Goal: Check status: Check status

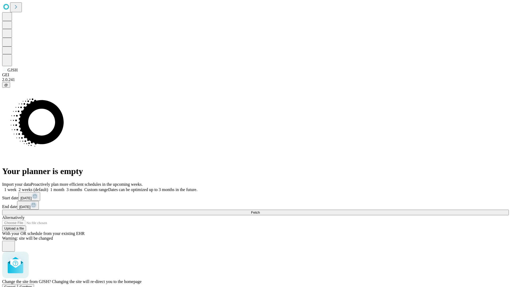
click at [32, 285] on span "Confirm" at bounding box center [26, 287] width 13 height 4
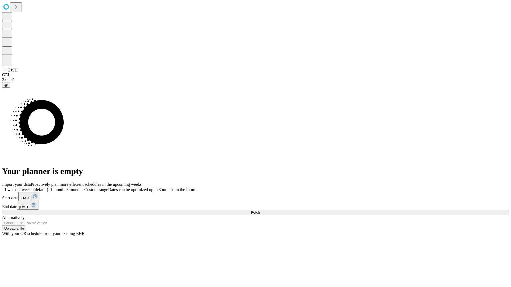
click at [64, 188] on label "1 month" at bounding box center [56, 190] width 16 height 5
click at [260, 211] on span "Fetch" at bounding box center [255, 213] width 9 height 4
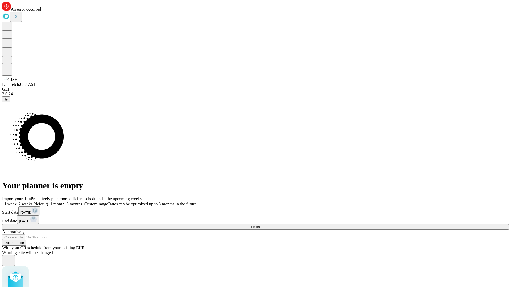
click at [64, 202] on label "1 month" at bounding box center [56, 204] width 16 height 5
click at [260, 225] on span "Fetch" at bounding box center [255, 227] width 9 height 4
click at [64, 202] on label "1 month" at bounding box center [56, 204] width 16 height 5
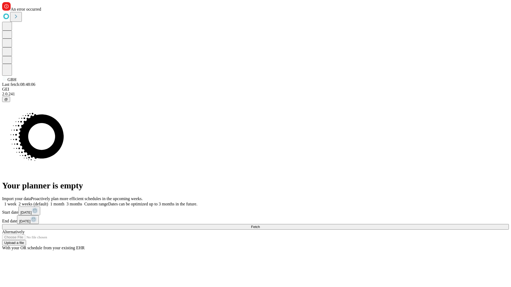
click at [260, 225] on span "Fetch" at bounding box center [255, 227] width 9 height 4
click at [64, 202] on label "1 month" at bounding box center [56, 204] width 16 height 5
click at [260, 225] on span "Fetch" at bounding box center [255, 227] width 9 height 4
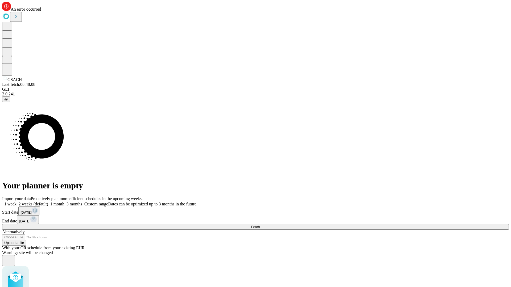
click at [64, 202] on label "1 month" at bounding box center [56, 204] width 16 height 5
click at [260, 225] on span "Fetch" at bounding box center [255, 227] width 9 height 4
click at [64, 202] on label "1 month" at bounding box center [56, 204] width 16 height 5
click at [260, 225] on span "Fetch" at bounding box center [255, 227] width 9 height 4
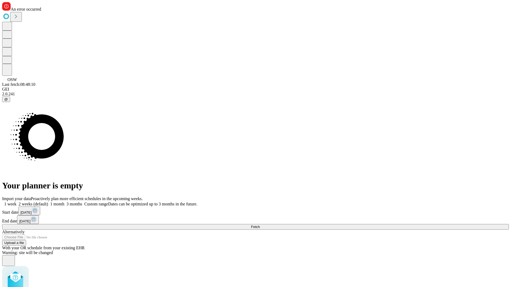
click at [64, 202] on label "1 month" at bounding box center [56, 204] width 16 height 5
click at [260, 225] on span "Fetch" at bounding box center [255, 227] width 9 height 4
click at [64, 202] on label "1 month" at bounding box center [56, 204] width 16 height 5
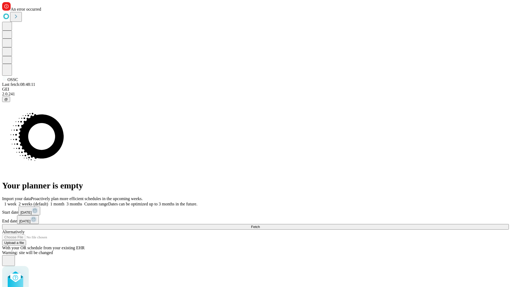
click at [260, 225] on span "Fetch" at bounding box center [255, 227] width 9 height 4
click at [64, 202] on label "1 month" at bounding box center [56, 204] width 16 height 5
click at [260, 225] on span "Fetch" at bounding box center [255, 227] width 9 height 4
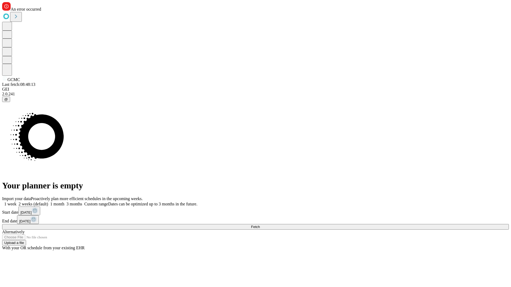
click at [64, 202] on label "1 month" at bounding box center [56, 204] width 16 height 5
click at [260, 225] on span "Fetch" at bounding box center [255, 227] width 9 height 4
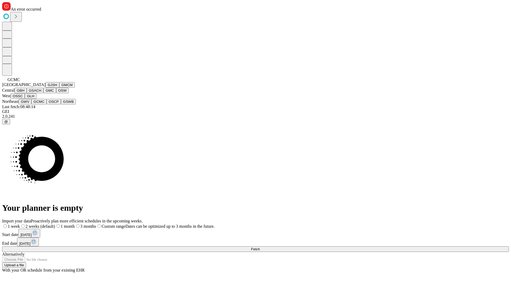
click at [47, 105] on button "OSCP" at bounding box center [54, 102] width 14 height 6
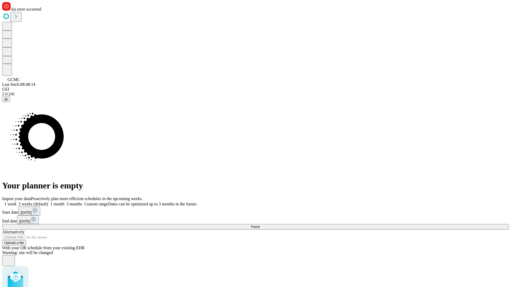
click at [64, 202] on label "1 month" at bounding box center [56, 204] width 16 height 5
click at [260, 225] on span "Fetch" at bounding box center [255, 227] width 9 height 4
click at [64, 202] on label "1 month" at bounding box center [56, 204] width 16 height 5
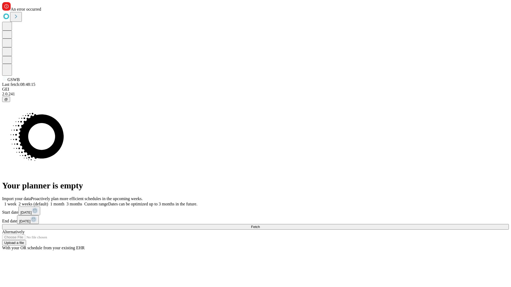
click at [260, 225] on span "Fetch" at bounding box center [255, 227] width 9 height 4
